Goal: Submit feedback/report problem

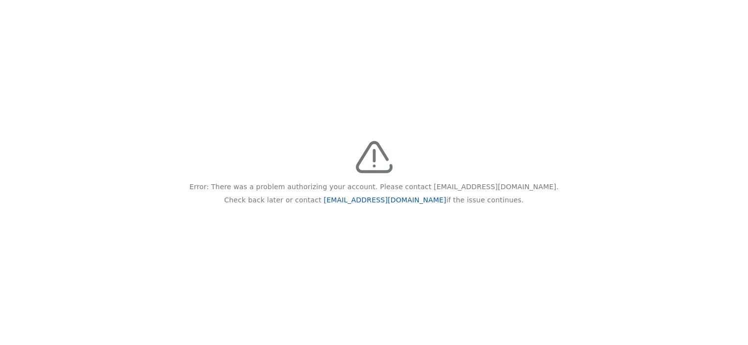
click at [401, 200] on link "[EMAIL_ADDRESS][DOMAIN_NAME]" at bounding box center [385, 200] width 122 height 8
click at [494, 116] on div "Error: There was a problem authorizing your account. Please contact [EMAIL_ADDR…" at bounding box center [374, 172] width 748 height 345
click at [381, 198] on link "[EMAIL_ADDRESS][DOMAIN_NAME]" at bounding box center [385, 200] width 122 height 8
click at [357, 199] on link "[EMAIL_ADDRESS][DOMAIN_NAME]" at bounding box center [385, 200] width 122 height 8
drag, startPoint x: 343, startPoint y: 202, endPoint x: 418, endPoint y: 207, distance: 75.1
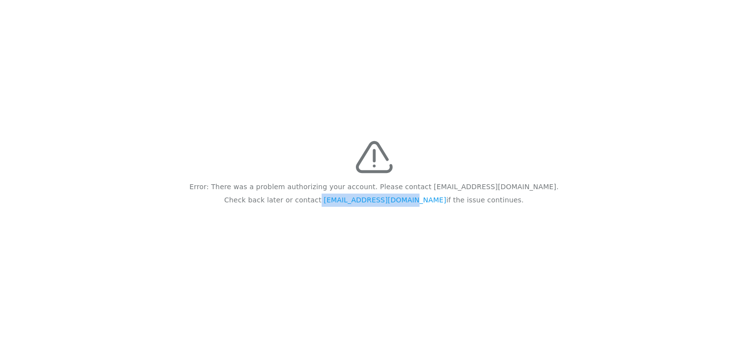
click at [418, 207] on div "Error: There was a problem authorizing your account. Please contact [EMAIL_ADDR…" at bounding box center [374, 172] width 748 height 345
copy p "[EMAIL_ADDRESS][DOMAIN_NAME]"
